Goal: Task Accomplishment & Management: Use online tool/utility

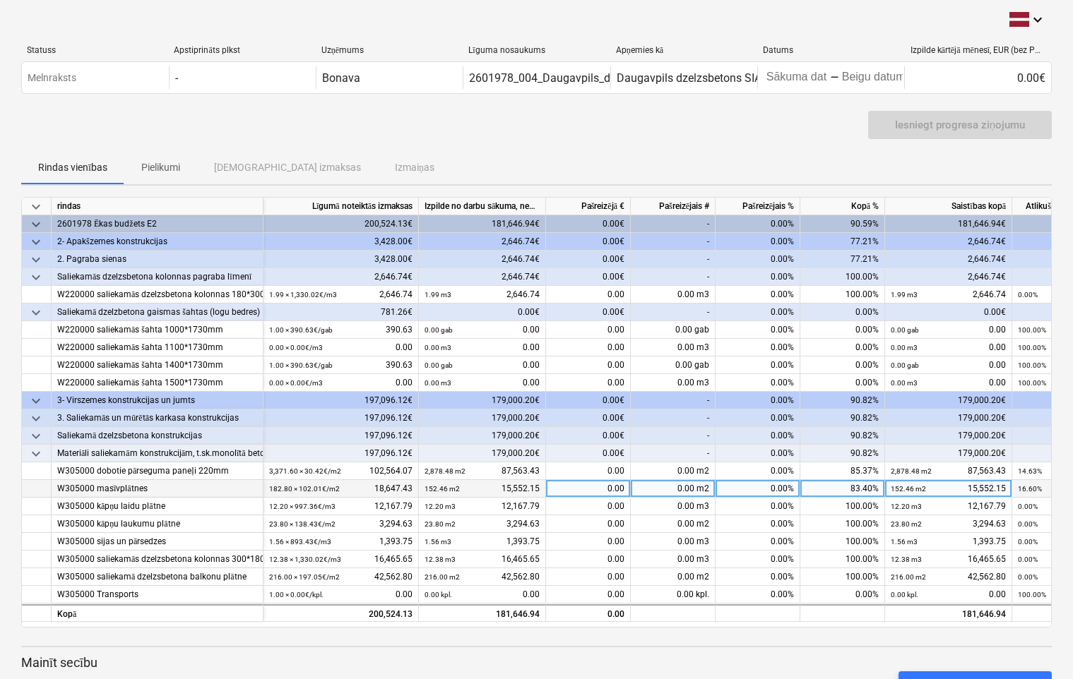
click at [592, 488] on div "0.00" at bounding box center [588, 489] width 85 height 18
drag, startPoint x: 592, startPoint y: 488, endPoint x: 631, endPoint y: 491, distance: 38.9
click at [0, 0] on div "W305000 masīvplātnes 182.80 × 102.01€ / m2 18,647.43 152.46 m2 15,552.15 0.00 m…" at bounding box center [0, 0] width 0 height 0
click at [595, 489] on div "0.00" at bounding box center [588, 489] width 85 height 18
drag, startPoint x: 595, startPoint y: 489, endPoint x: 612, endPoint y: 490, distance: 17.7
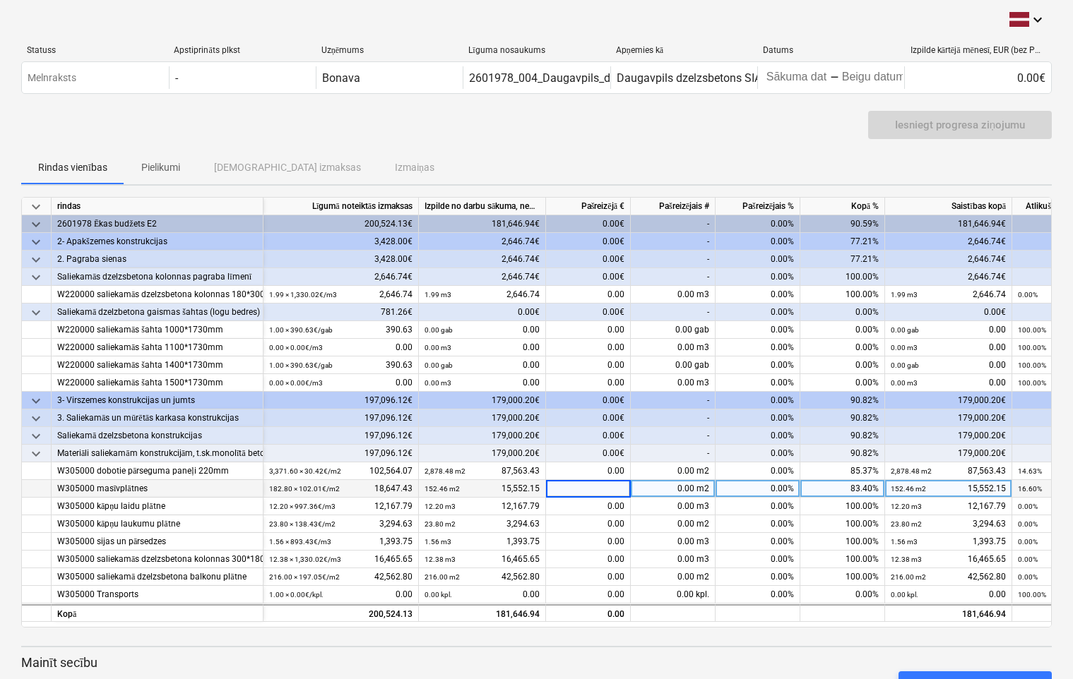
click at [612, 490] on input at bounding box center [588, 488] width 84 height 17
type input "3095.28"
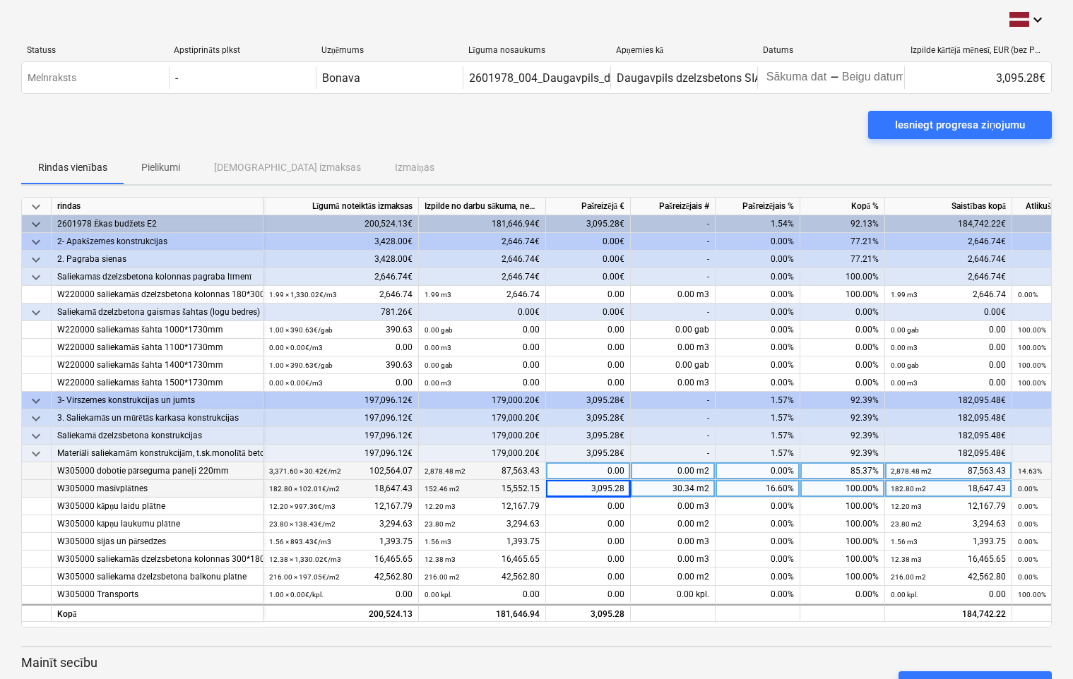
click at [584, 469] on div "0.00" at bounding box center [588, 472] width 85 height 18
drag, startPoint x: 584, startPoint y: 469, endPoint x: 640, endPoint y: 476, distance: 56.9
click at [0, 0] on div "W305000 dobotie pārseguma paneļi 220mm 3,371.60 × 30.42€ / m2 102,564.07 2,878.…" at bounding box center [0, 0] width 0 height 0
type input "15000.64"
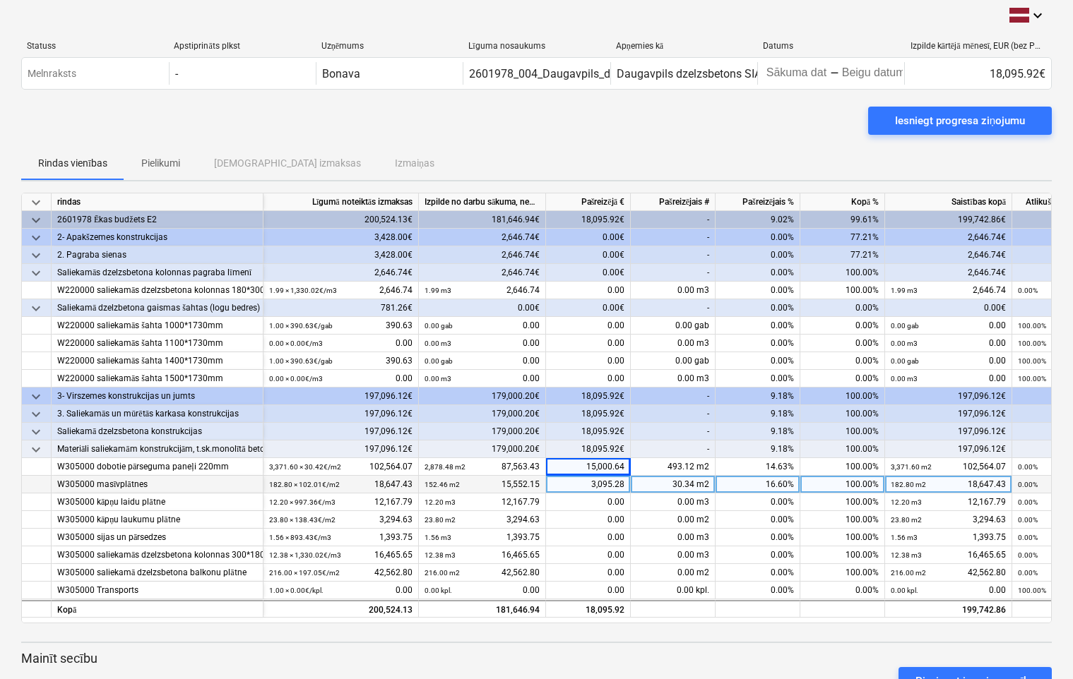
scroll to position [124, 0]
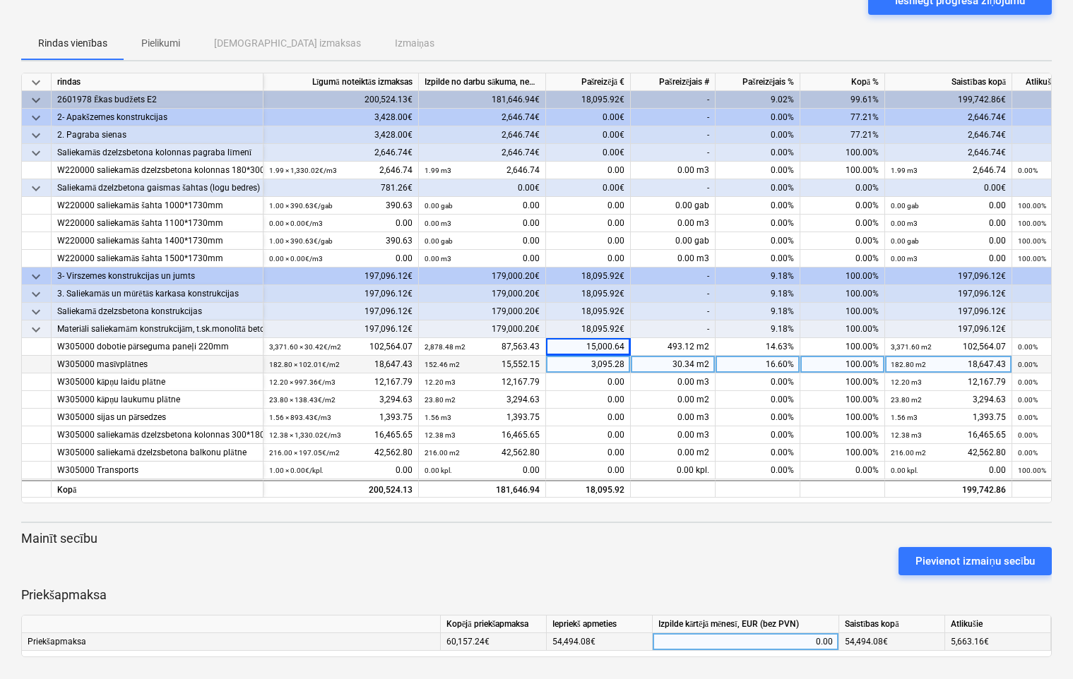
click at [695, 638] on div "0.00" at bounding box center [745, 642] width 174 height 18
type input "5663.16"
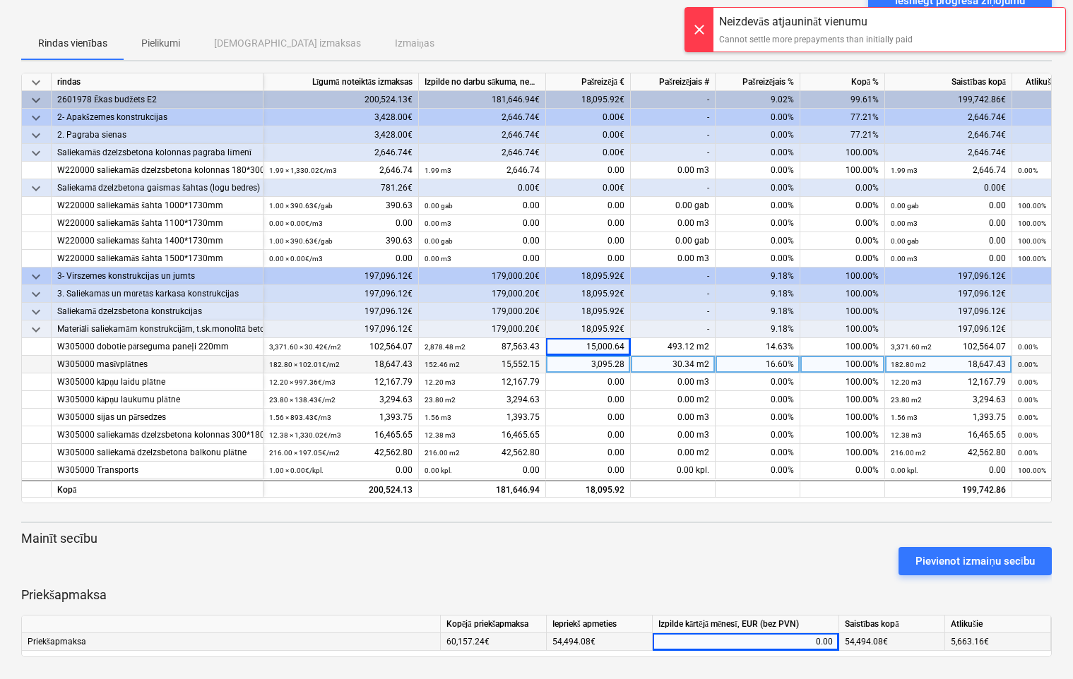
click at [698, 26] on div at bounding box center [699, 30] width 28 height 44
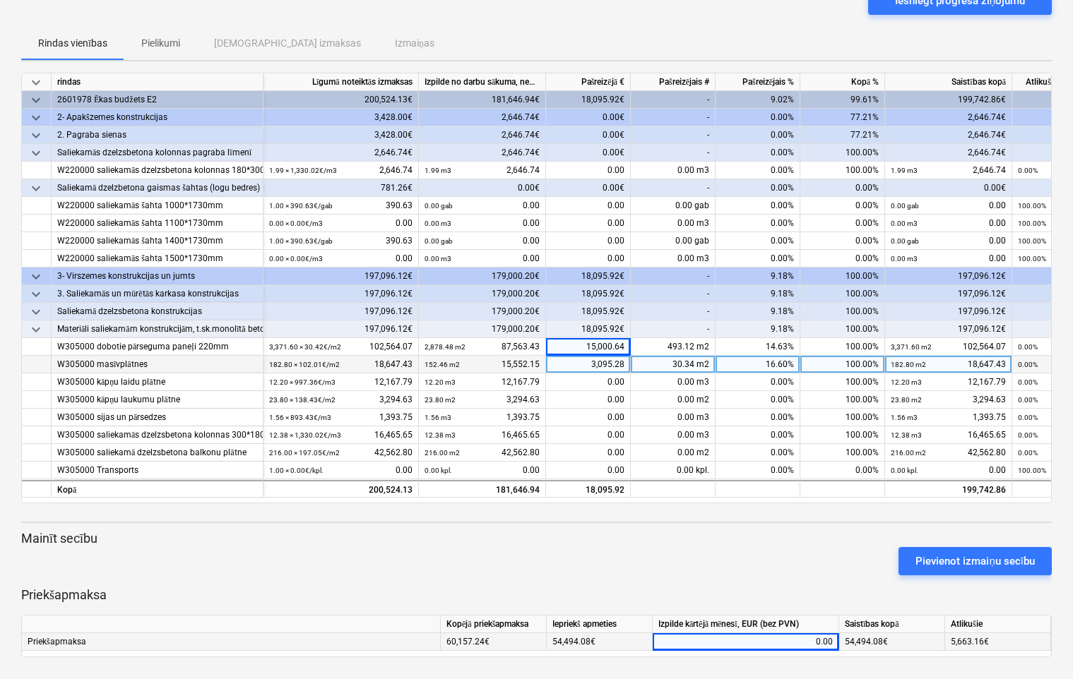
click at [796, 641] on div "0.00" at bounding box center [745, 642] width 174 height 18
drag, startPoint x: 796, startPoint y: 641, endPoint x: 862, endPoint y: 645, distance: 65.8
click at [0, 0] on div "Priekšapmaksa 60,157.24€ 54,494.08€ 54,494.08€ 5,663.16€" at bounding box center [0, 0] width 0 height 0
type input "5663.16"
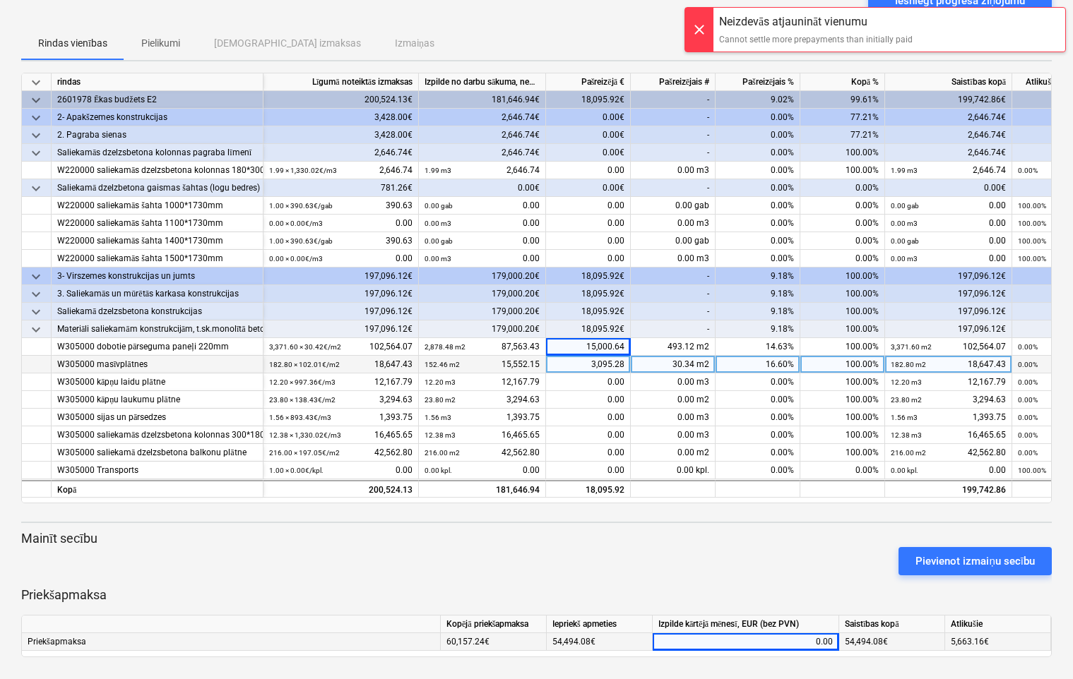
click at [809, 642] on div "0.00" at bounding box center [745, 642] width 174 height 18
drag, startPoint x: 809, startPoint y: 642, endPoint x: 843, endPoint y: 657, distance: 37.9
click at [843, 657] on div "keyboard_arrow_down Statuss Apstiprināts plkst Uzņēmums Līguma nosaukums Apņemi…" at bounding box center [536, 278] width 1073 height 804
type input "5663.16"
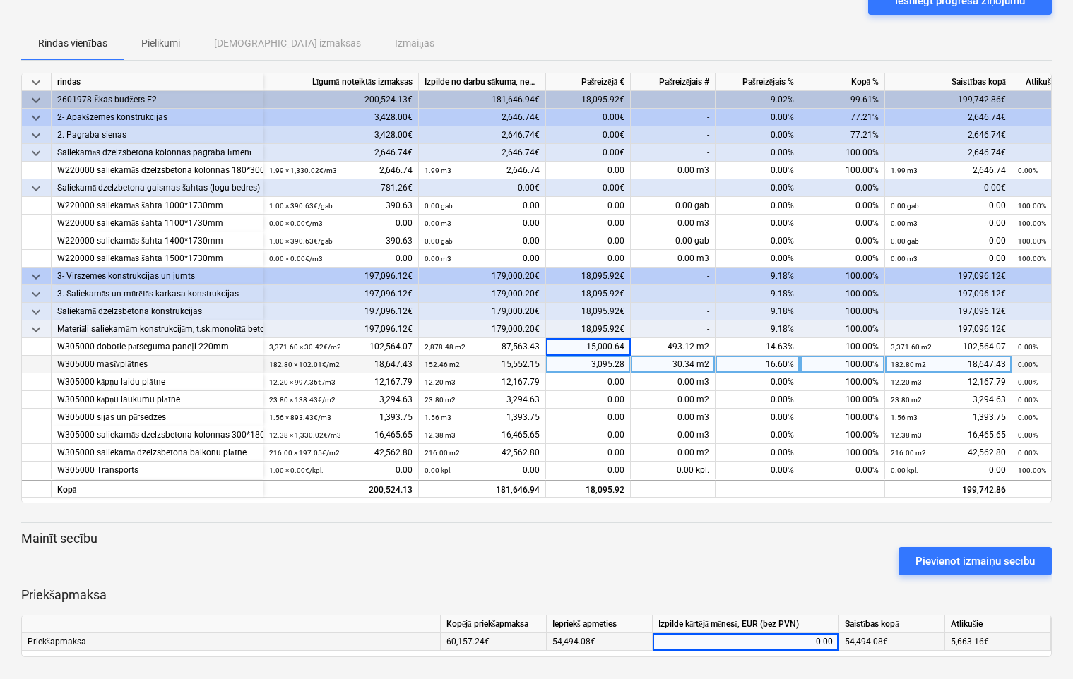
click at [789, 643] on div "0.00" at bounding box center [745, 642] width 174 height 18
click at [789, 643] on input at bounding box center [745, 641] width 186 height 17
type input "5663.16"
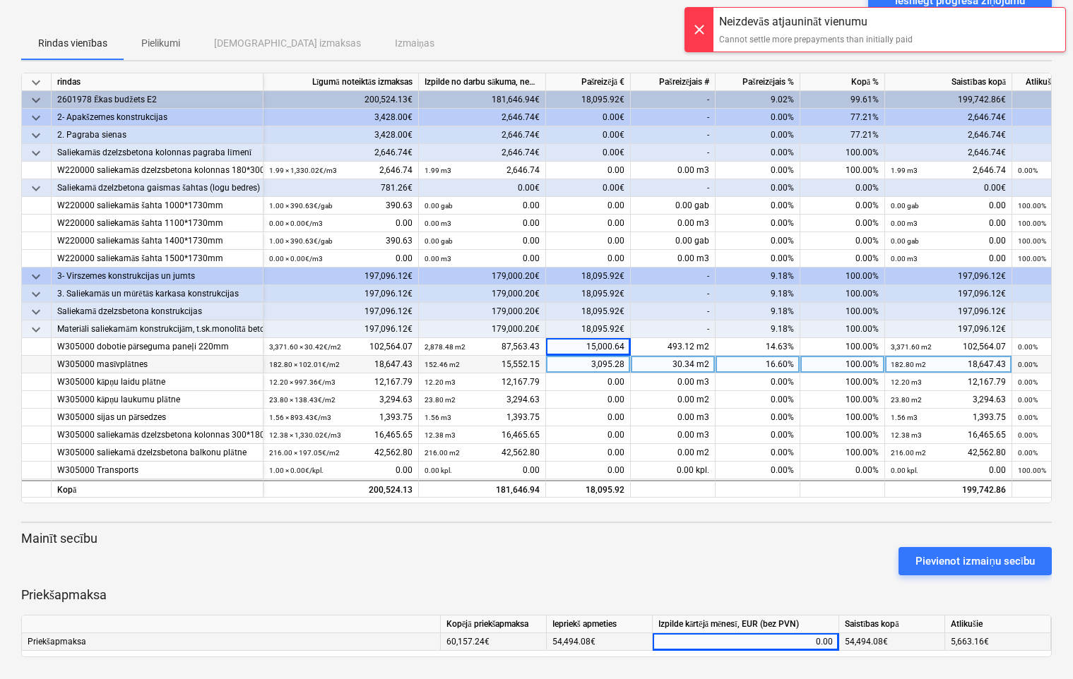
click at [789, 643] on div "0.00" at bounding box center [745, 642] width 174 height 18
click at [699, 23] on div at bounding box center [699, 30] width 28 height 44
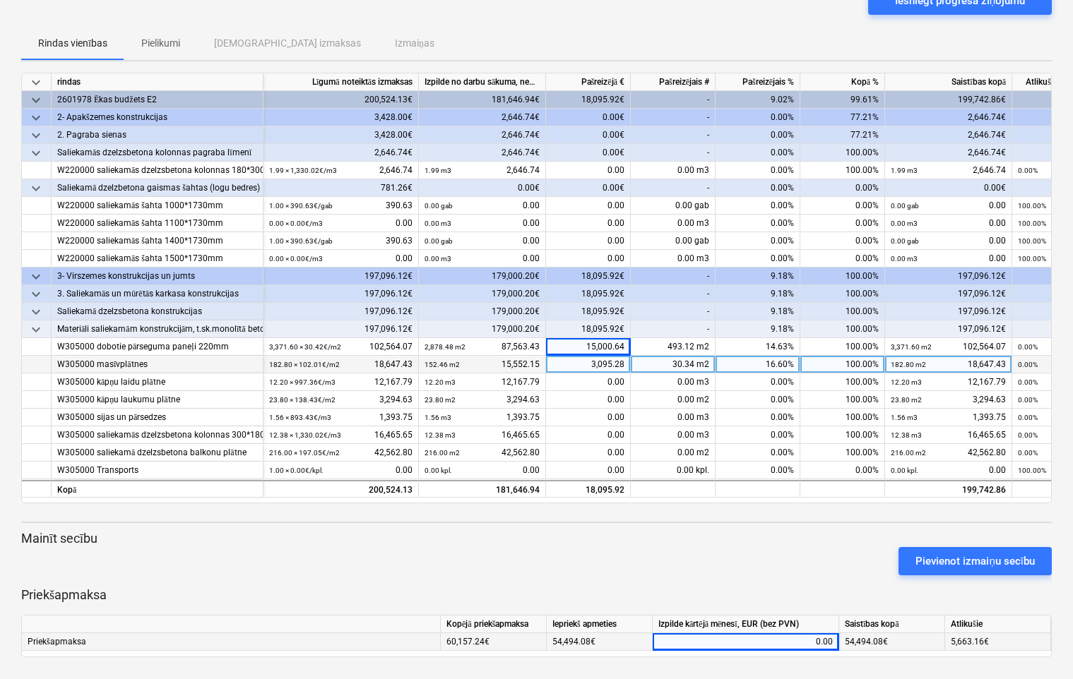
click at [782, 643] on div "0.00" at bounding box center [745, 642] width 174 height 18
drag, startPoint x: 782, startPoint y: 643, endPoint x: 798, endPoint y: 636, distance: 17.1
click at [798, 636] on input at bounding box center [745, 641] width 186 height 17
type input "5663.16"
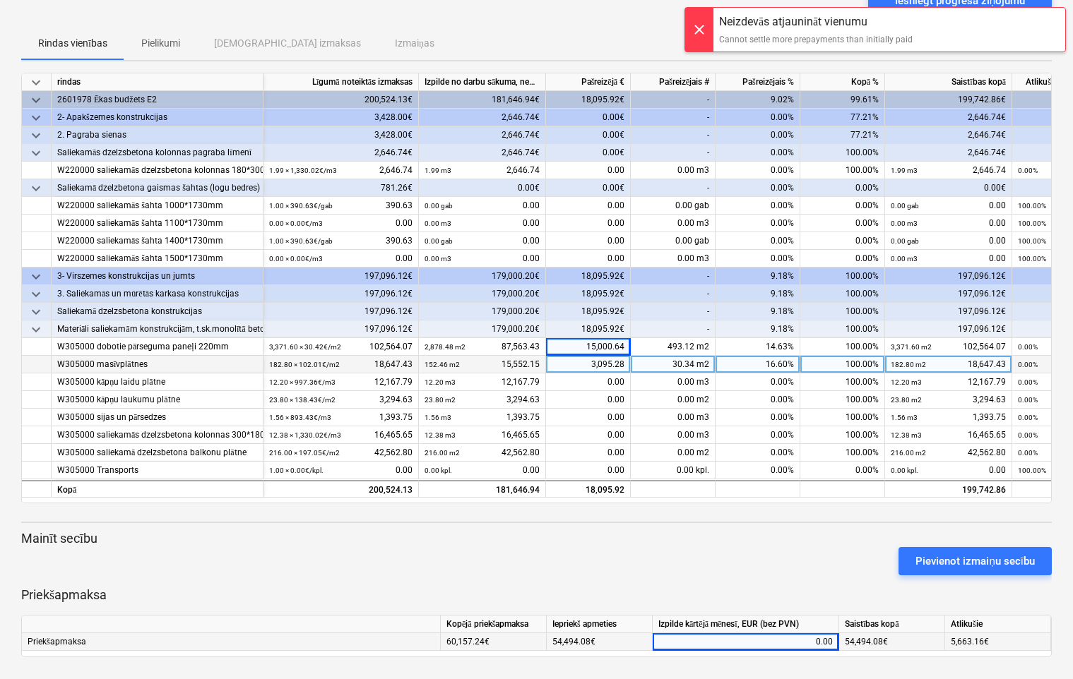
click at [695, 20] on div at bounding box center [699, 30] width 28 height 44
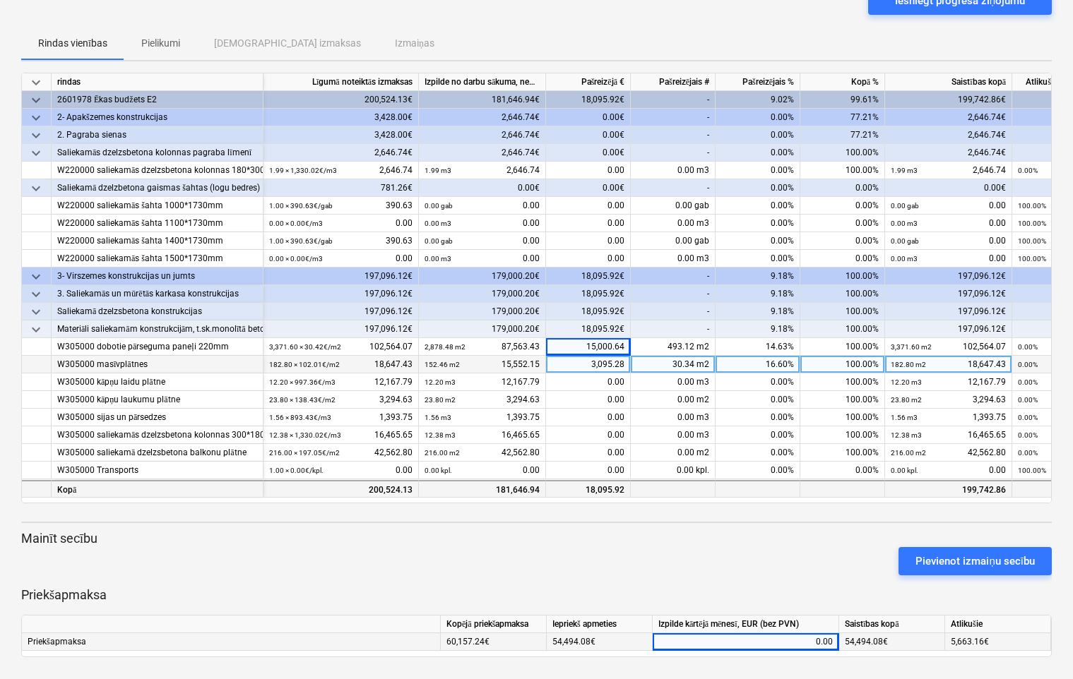
click at [559, 483] on div "18,095.92" at bounding box center [588, 489] width 85 height 18
click at [794, 648] on div "0.00" at bounding box center [745, 642] width 174 height 18
type input "5663.16"
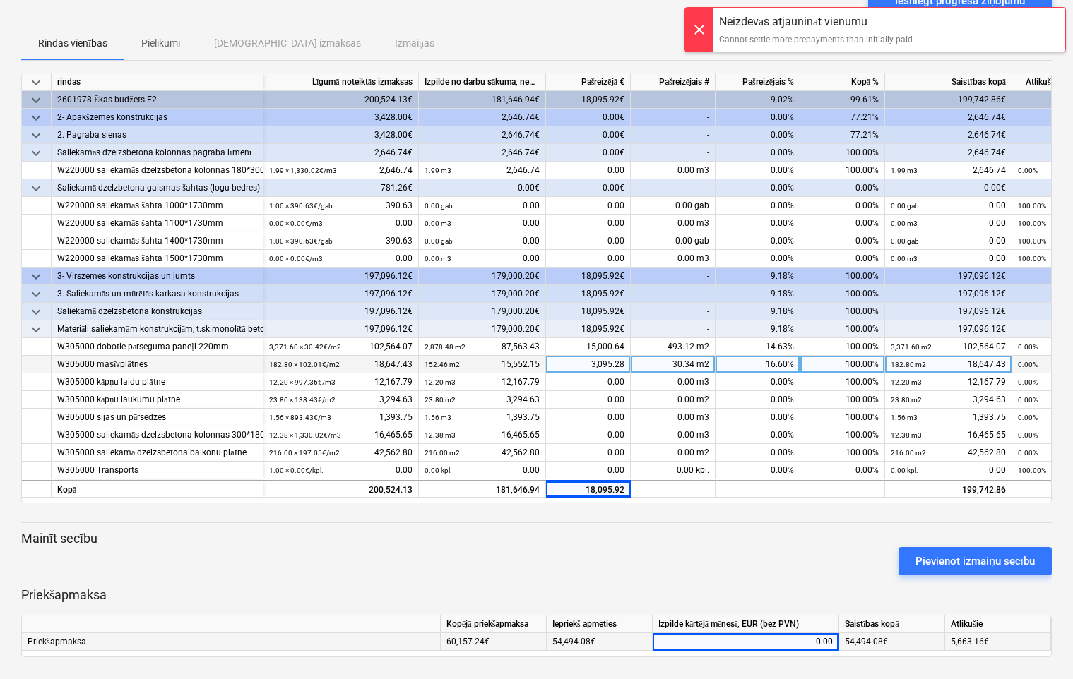
click at [696, 27] on div at bounding box center [699, 30] width 28 height 44
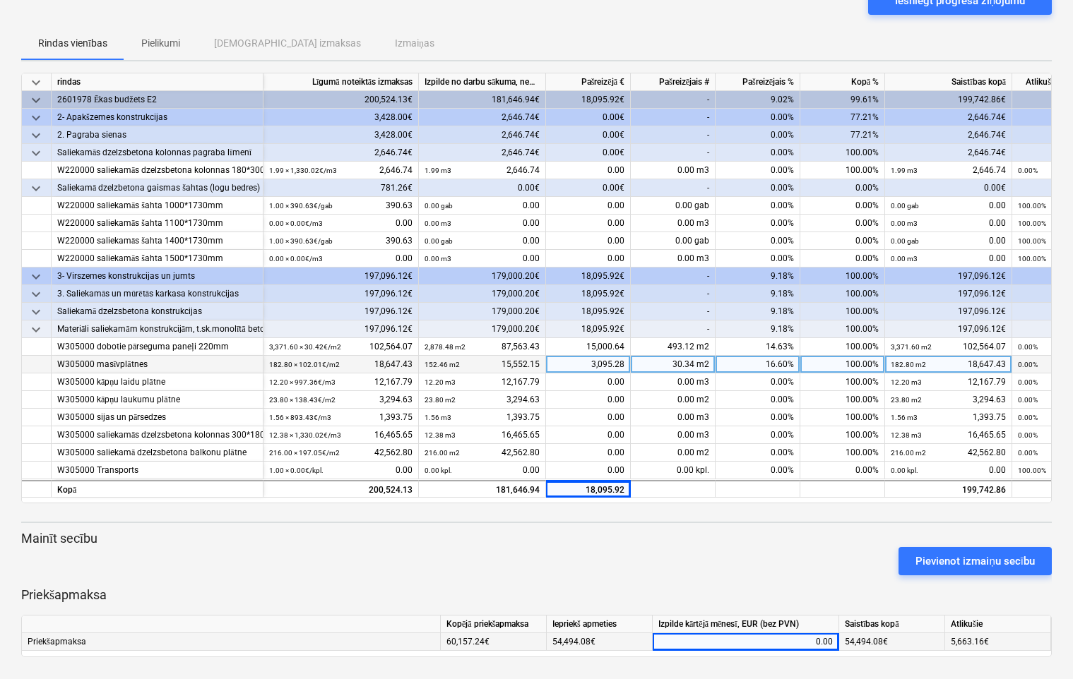
click at [741, 639] on div "0.00" at bounding box center [745, 642] width 174 height 18
drag, startPoint x: 741, startPoint y: 639, endPoint x: 800, endPoint y: 638, distance: 58.6
click at [800, 638] on input at bounding box center [745, 641] width 186 height 17
type input "5663.16"
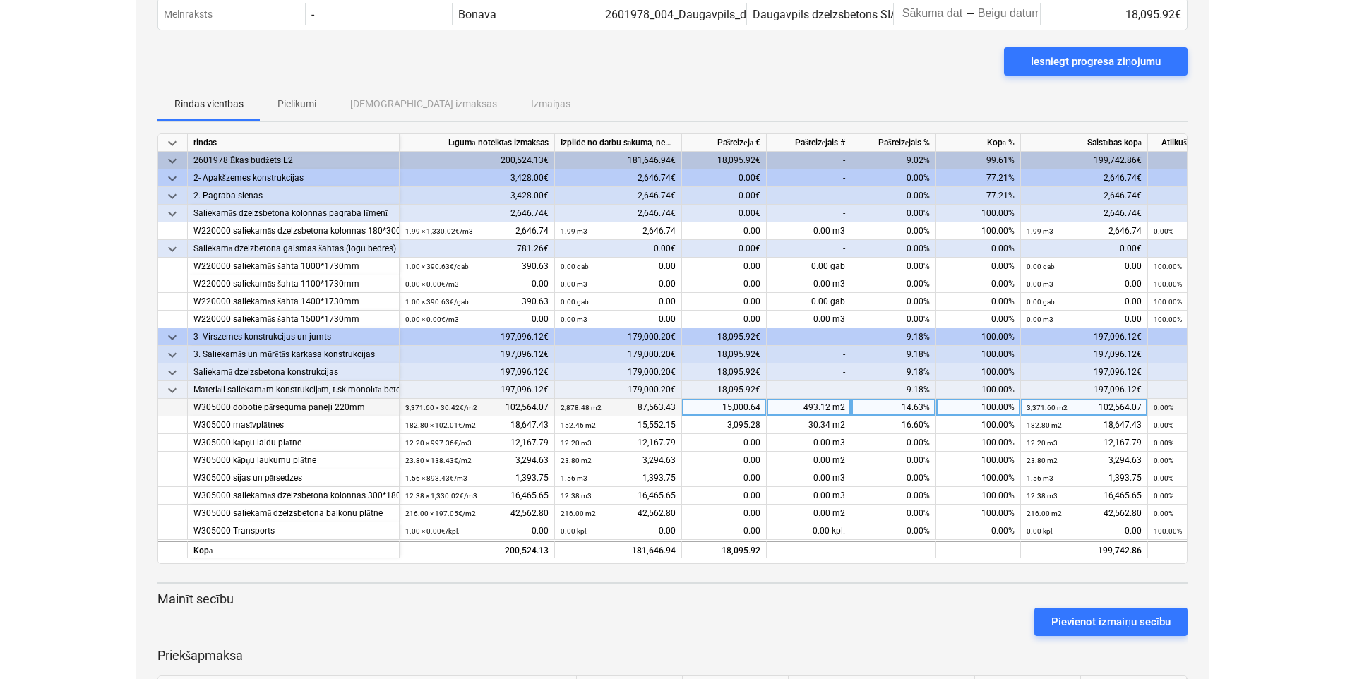
scroll to position [124, 0]
